Goal: Go to known website: Go to known website

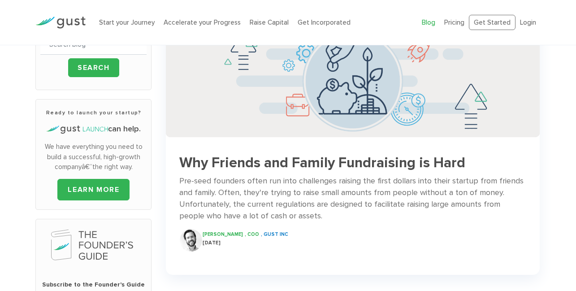
scroll to position [57, 0]
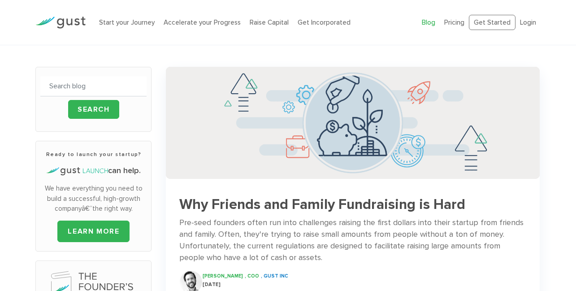
click at [425, 22] on link "Blog" at bounding box center [428, 22] width 13 height 8
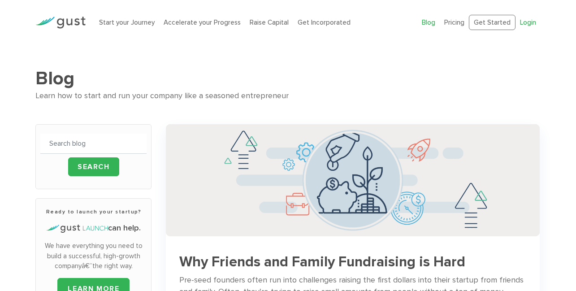
click at [523, 22] on link "Login" at bounding box center [528, 22] width 16 height 8
